Goal: Find specific page/section: Find specific page/section

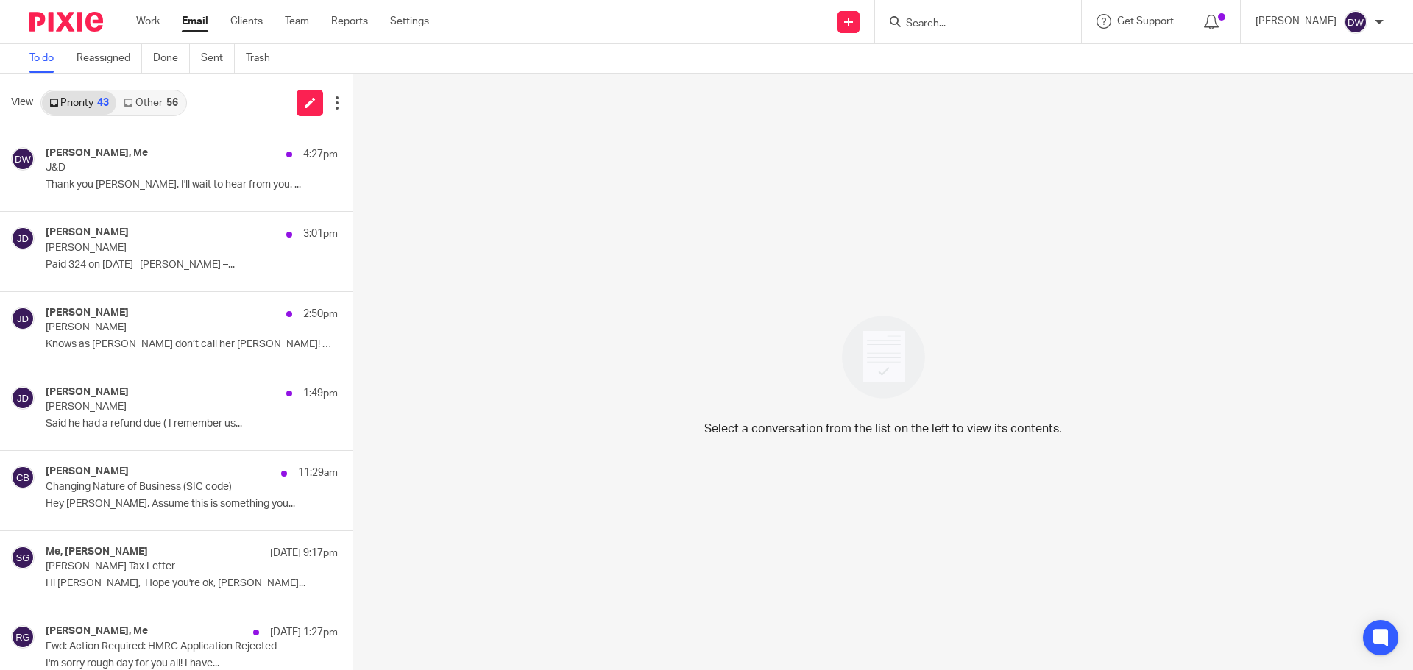
click at [920, 26] on input "Search" at bounding box center [970, 24] width 132 height 13
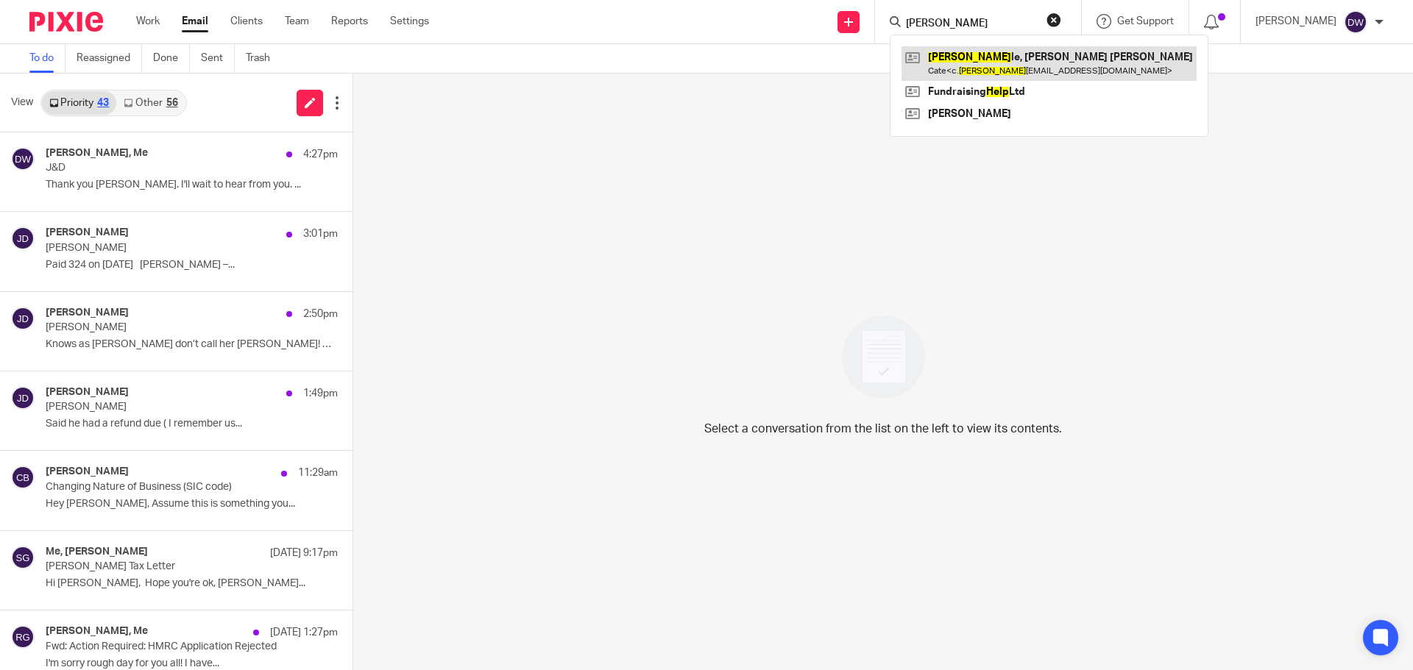
type input "[PERSON_NAME]"
click at [948, 72] on link at bounding box center [1048, 63] width 295 height 34
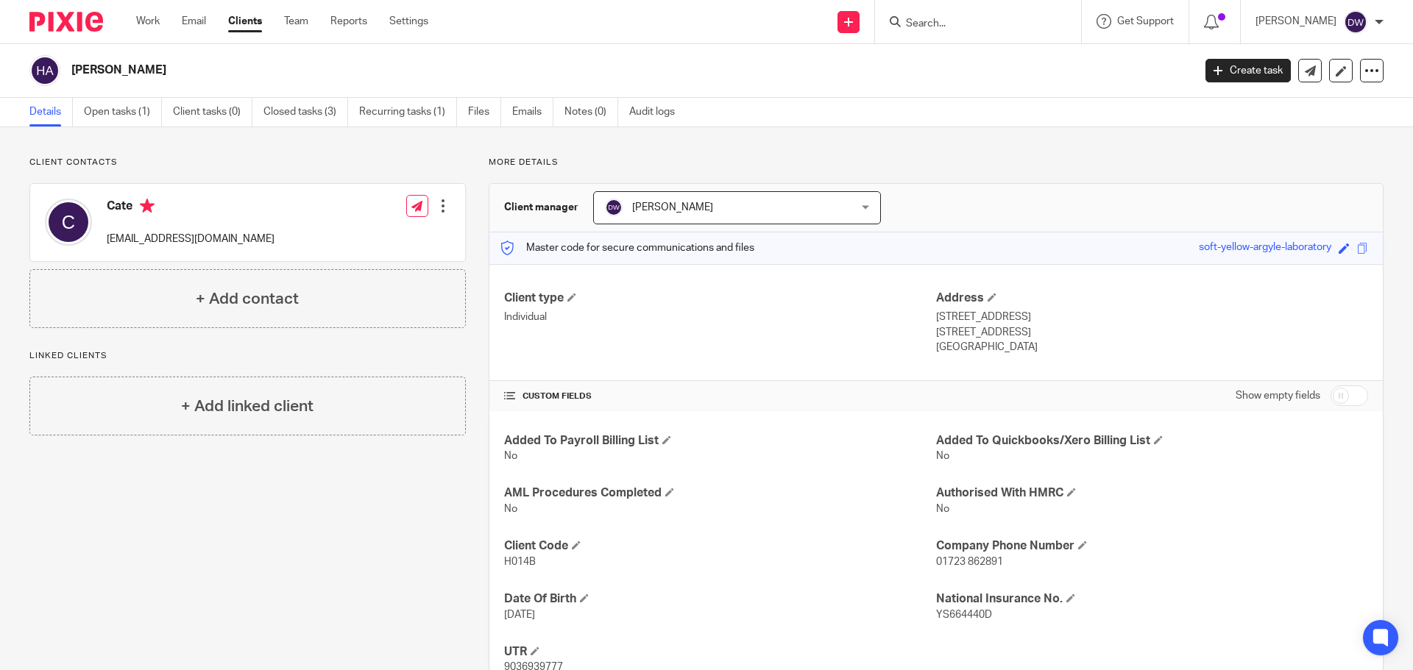
click at [926, 26] on input "Search" at bounding box center [970, 24] width 132 height 13
type input "p"
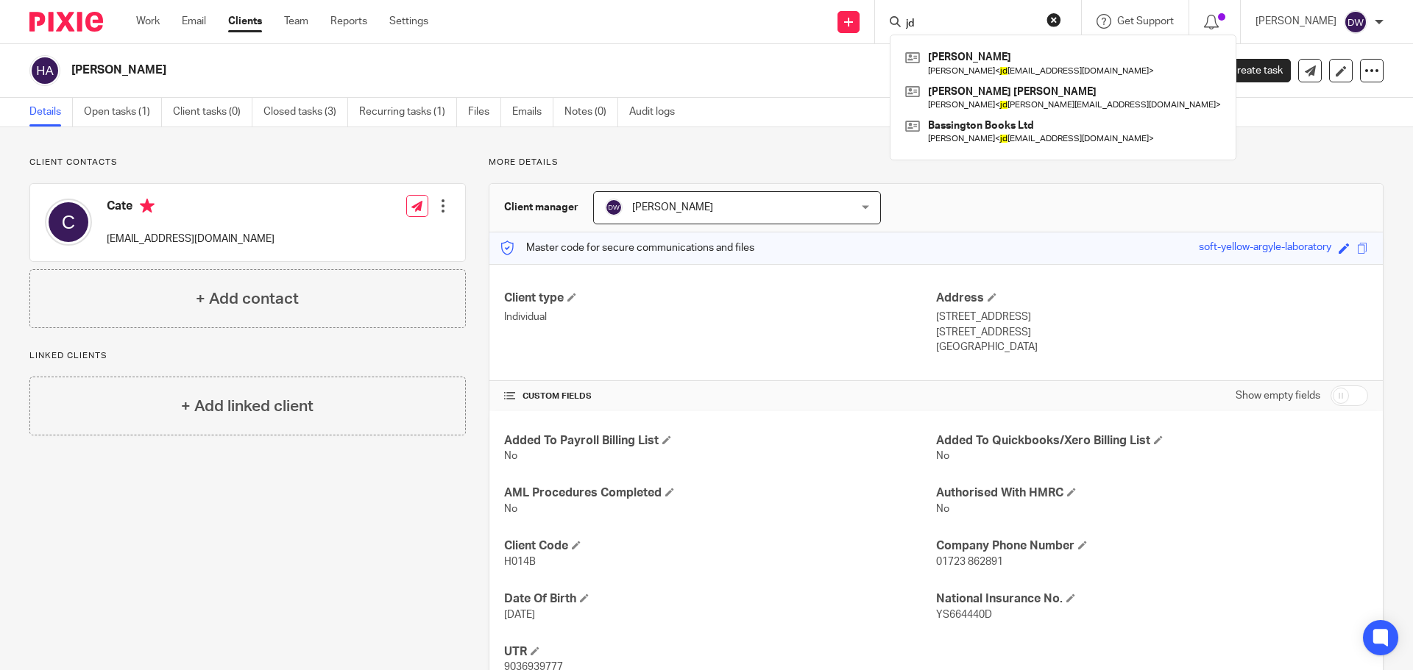
type input "jd"
